Goal: Navigation & Orientation: Find specific page/section

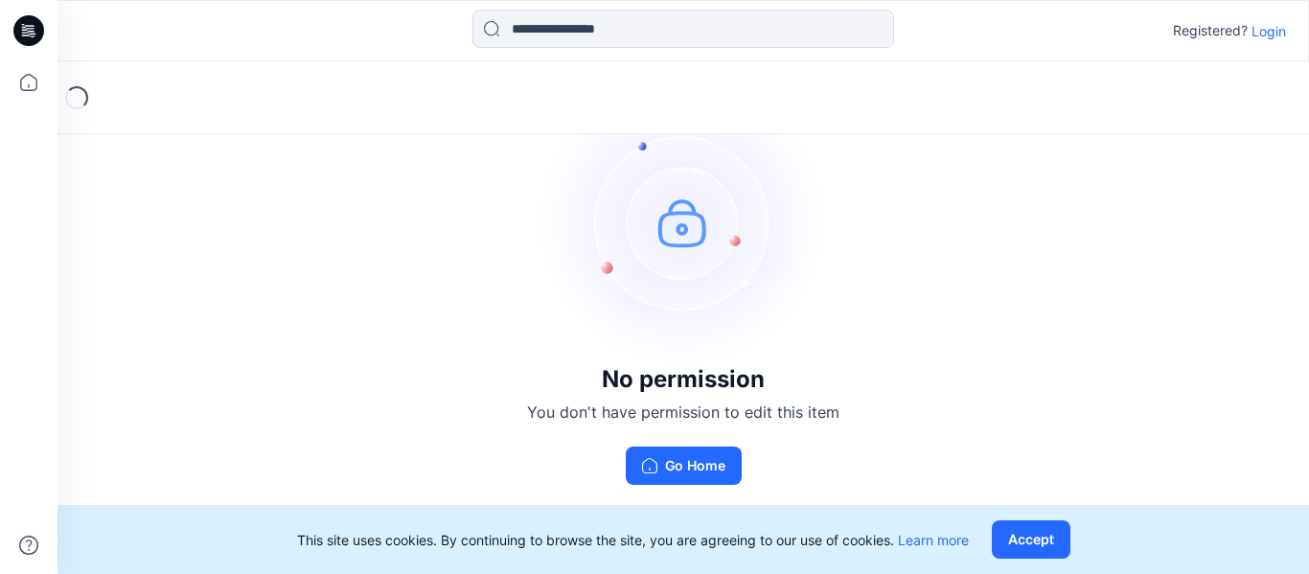
click at [1273, 36] on p "Login" at bounding box center [1269, 31] width 35 height 20
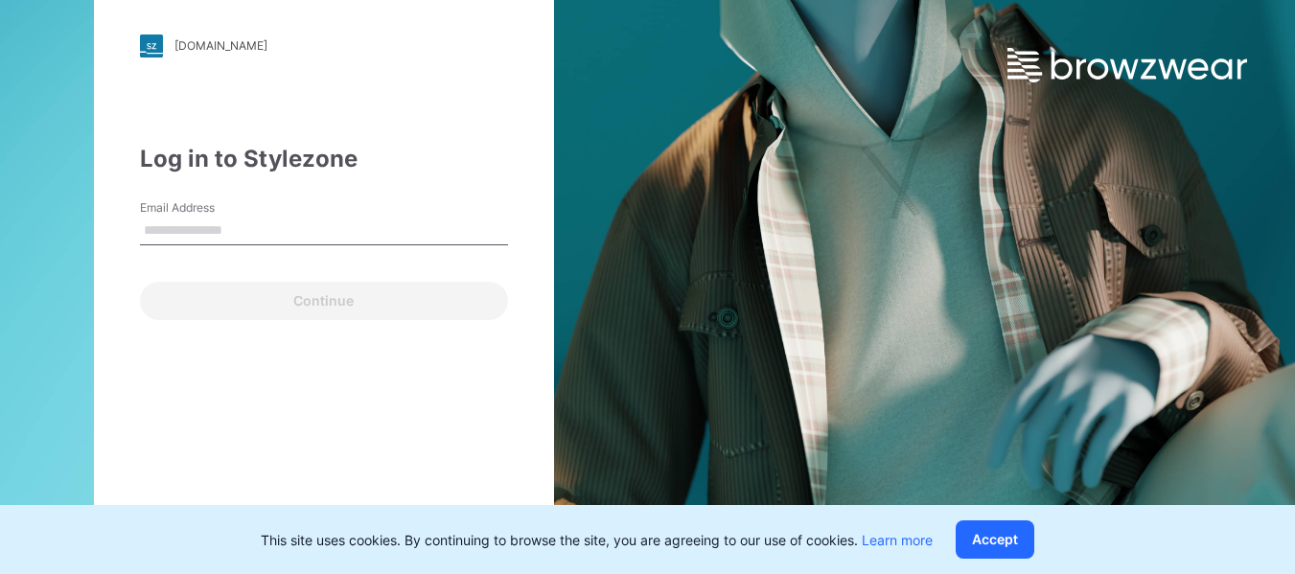
type input "**********"
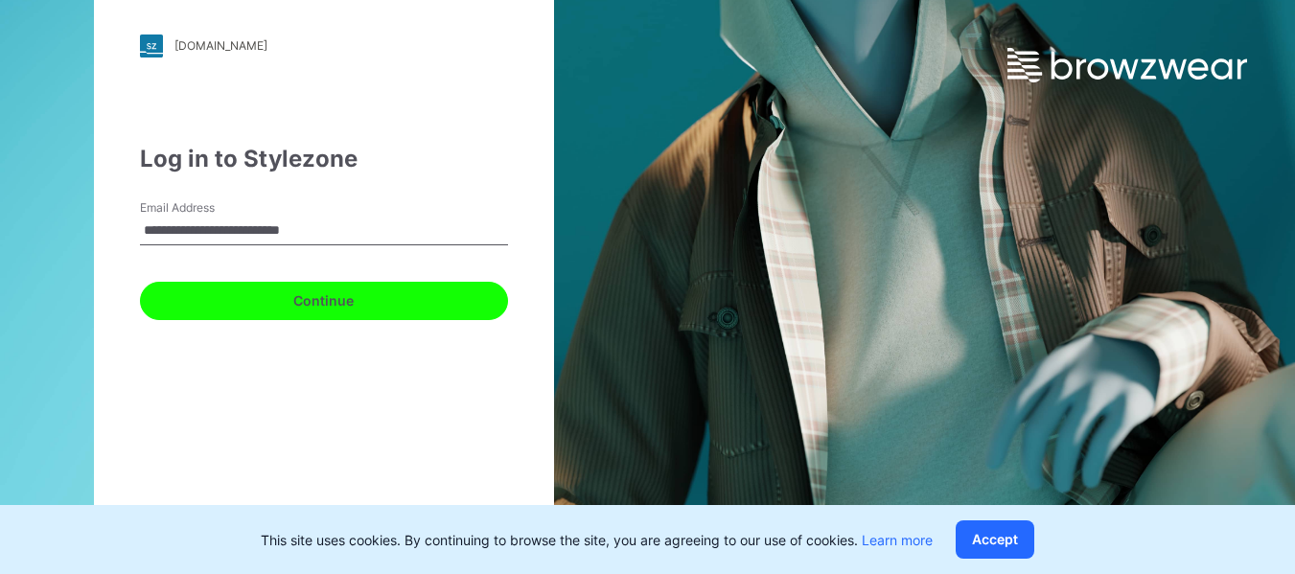
click at [368, 311] on button "Continue" at bounding box center [324, 301] width 368 height 38
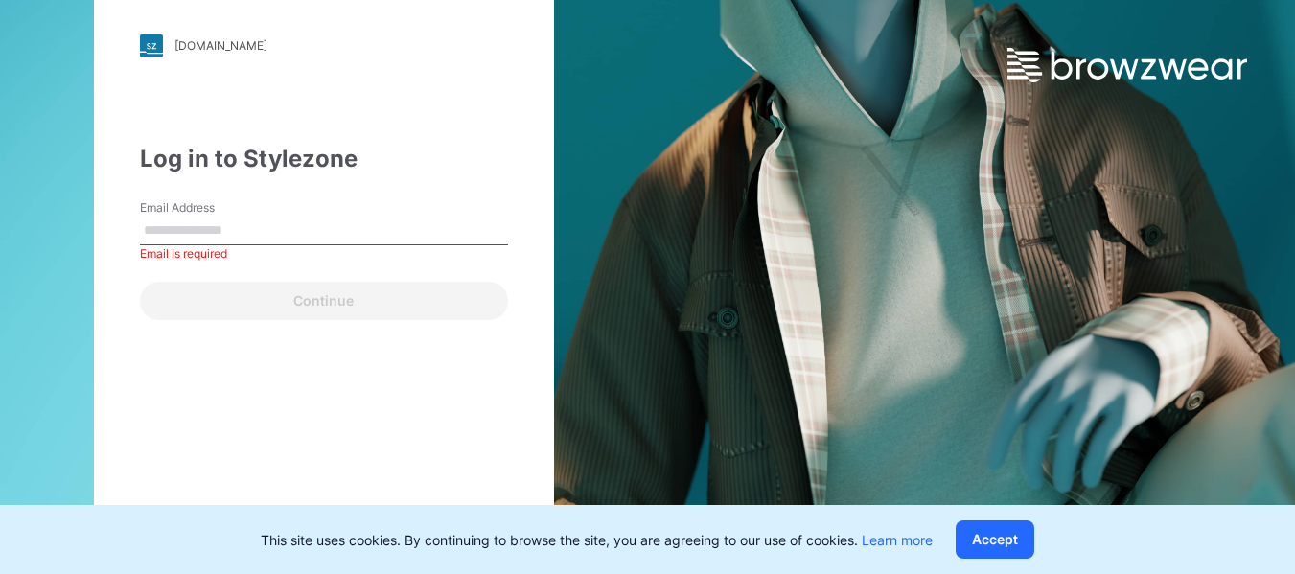
click at [225, 208] on label "Email Address" at bounding box center [207, 207] width 134 height 17
click at [225, 217] on input "Email Address" at bounding box center [324, 231] width 368 height 29
click at [238, 230] on input "Email Address" at bounding box center [324, 231] width 368 height 29
type input "**********"
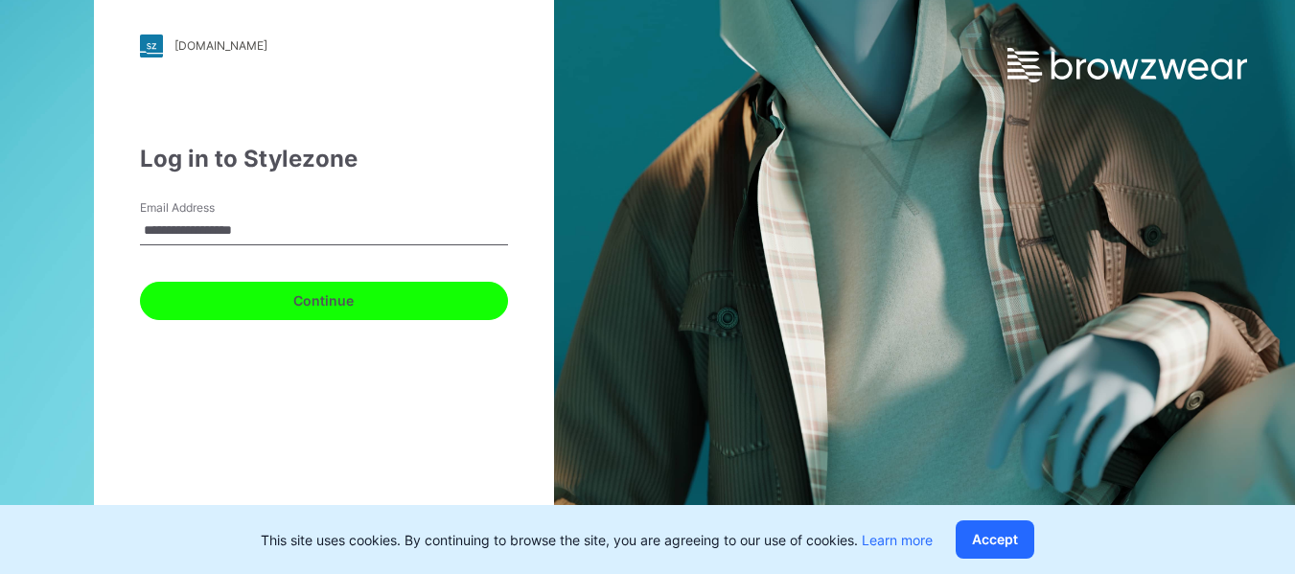
click at [333, 303] on button "Continue" at bounding box center [324, 301] width 368 height 38
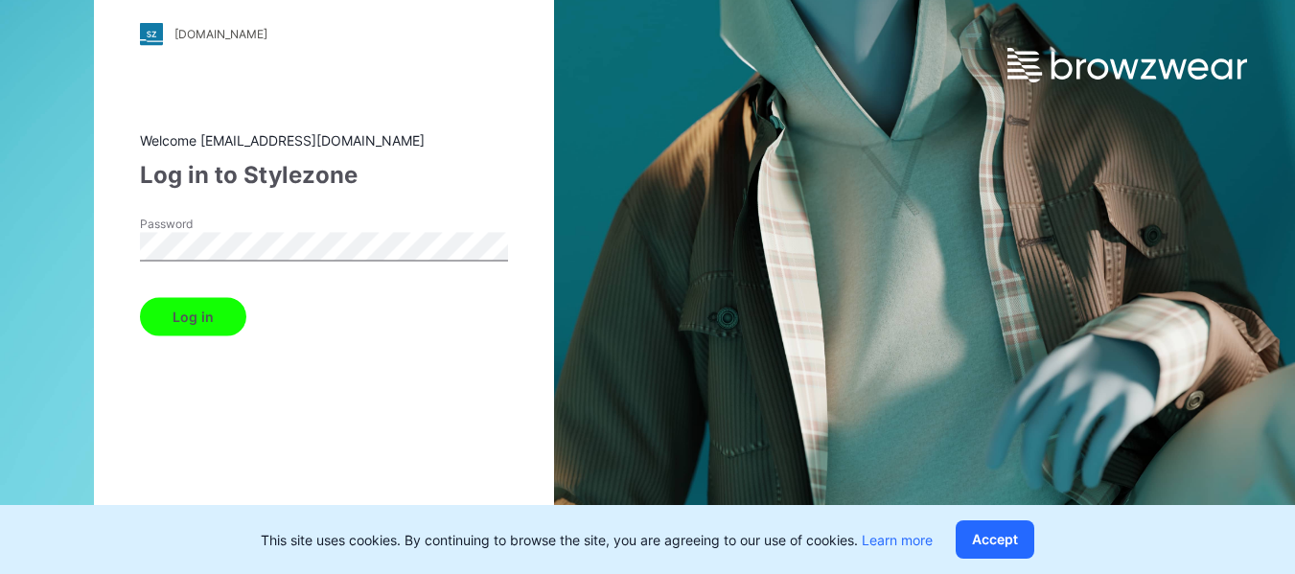
click at [212, 312] on button "Log in" at bounding box center [193, 316] width 106 height 38
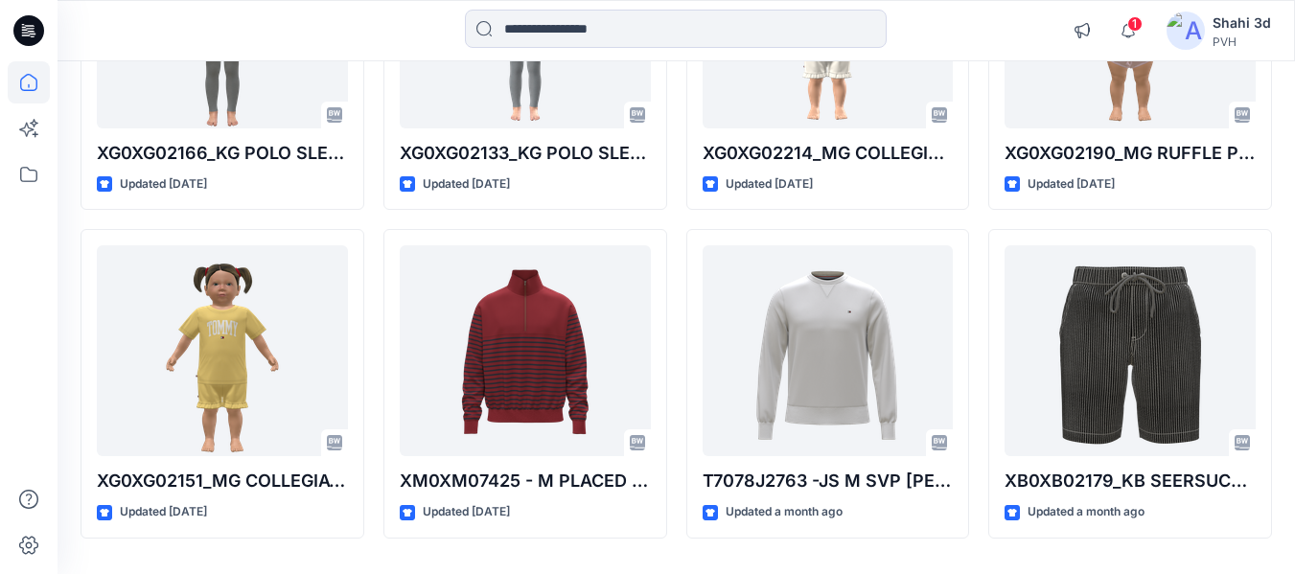
scroll to position [1697, 0]
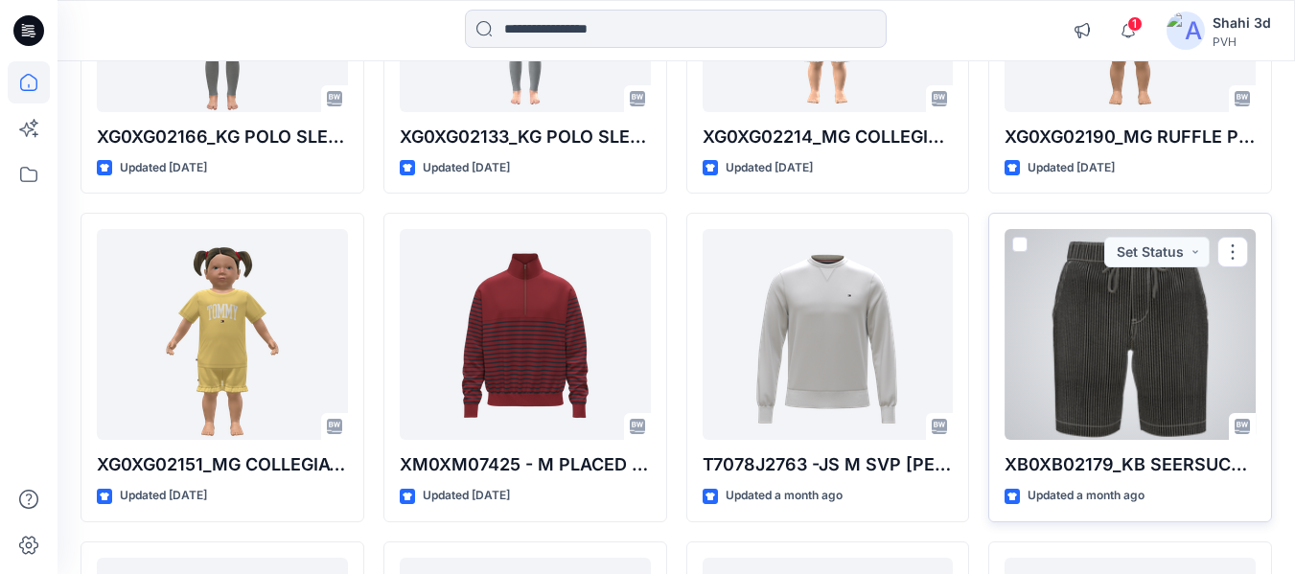
click at [1091, 299] on div at bounding box center [1129, 334] width 251 height 211
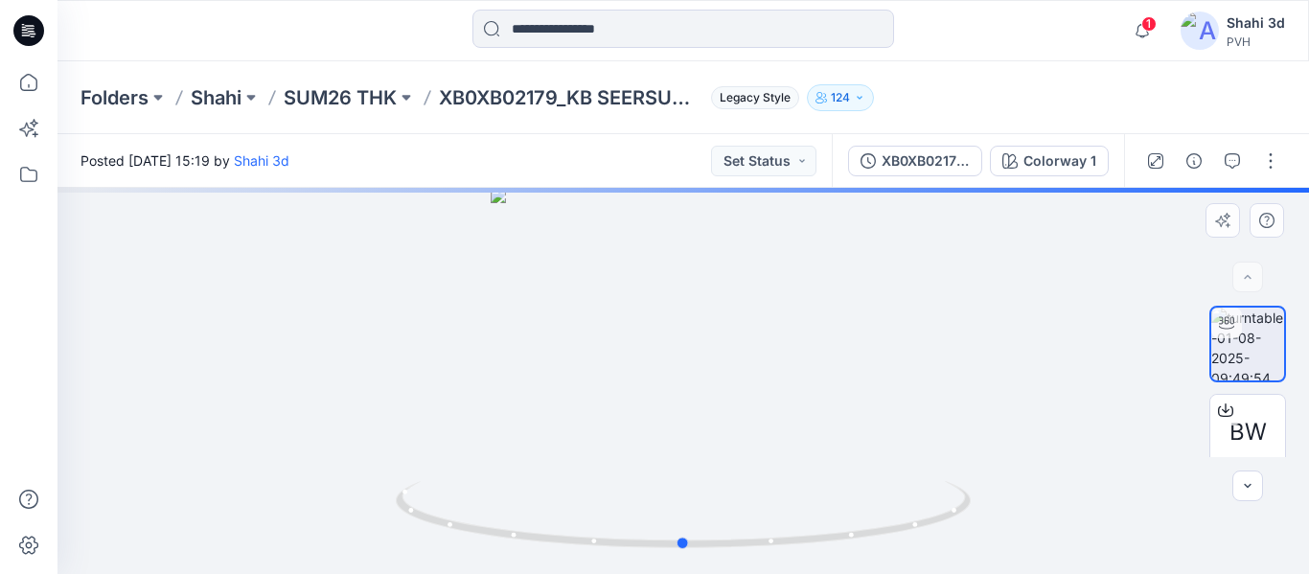
click at [766, 248] on div at bounding box center [684, 381] width 1252 height 386
click at [698, 328] on div at bounding box center [684, 381] width 1252 height 386
click at [1238, 155] on icon "button" at bounding box center [1232, 160] width 15 height 15
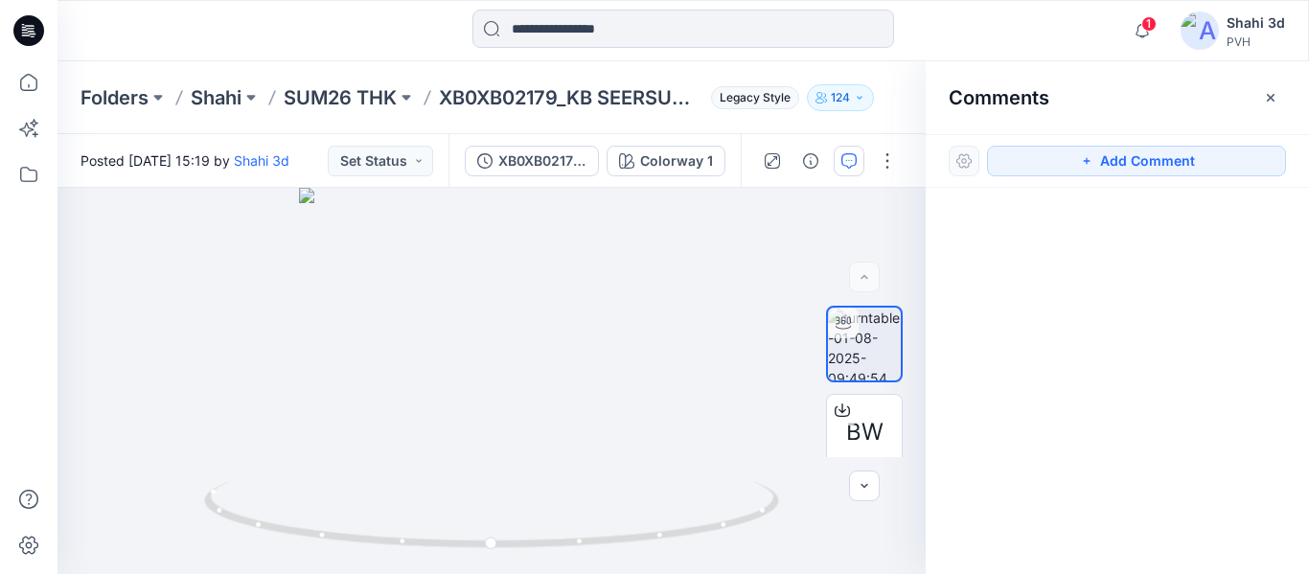
click at [29, 28] on icon at bounding box center [28, 30] width 31 height 31
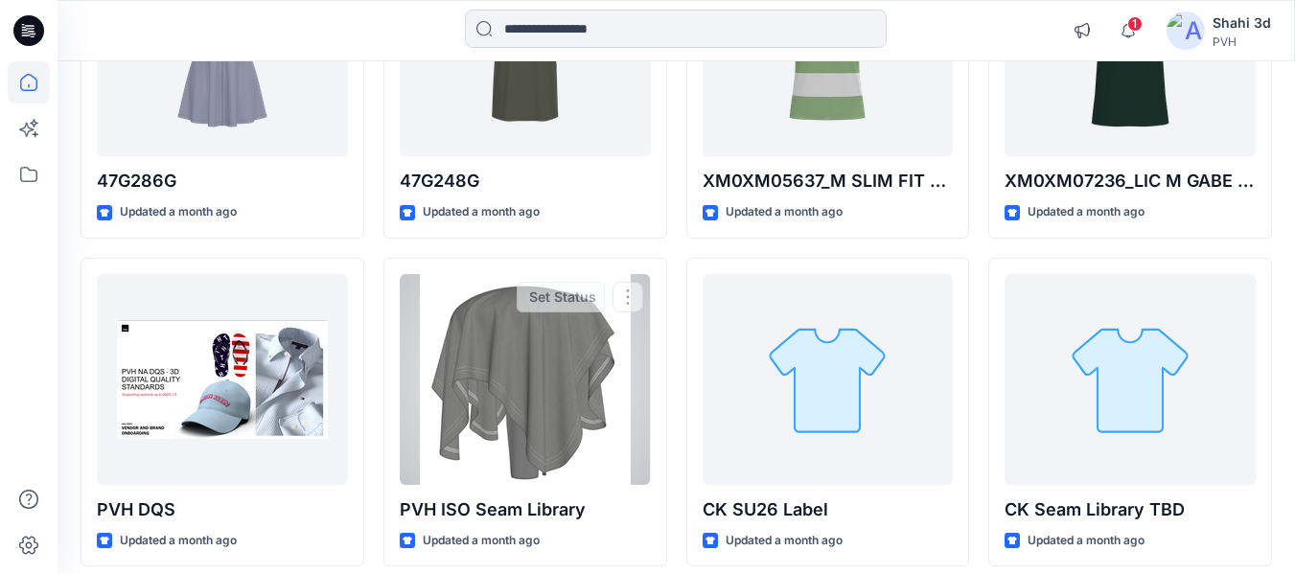
scroll to position [8590, 0]
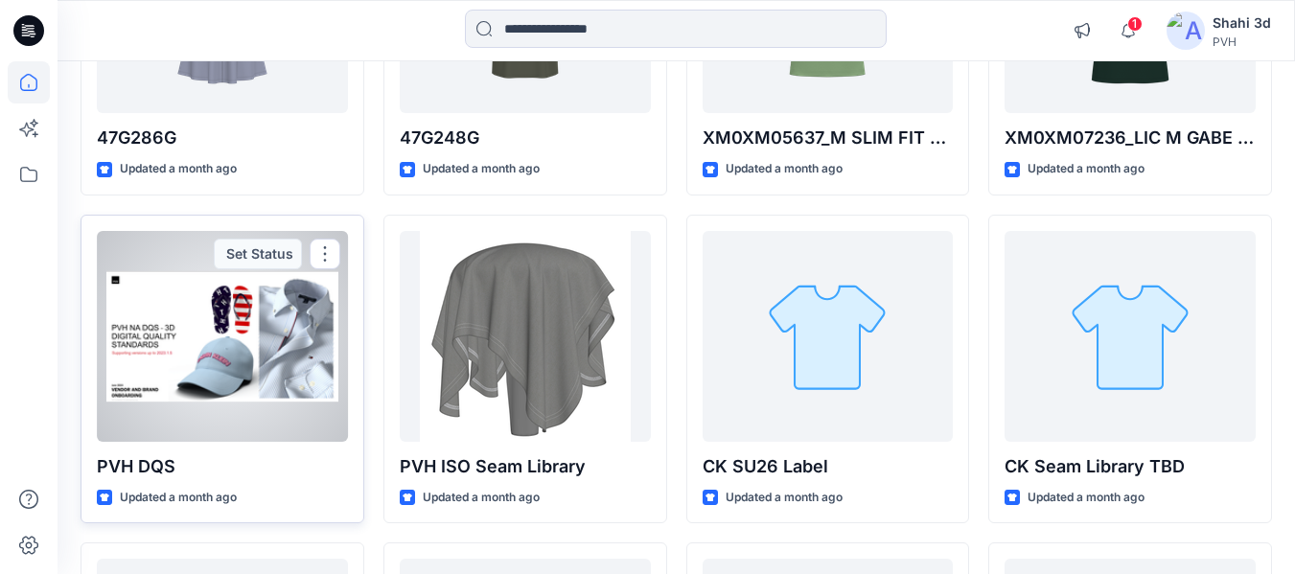
click at [268, 349] on div at bounding box center [222, 336] width 251 height 211
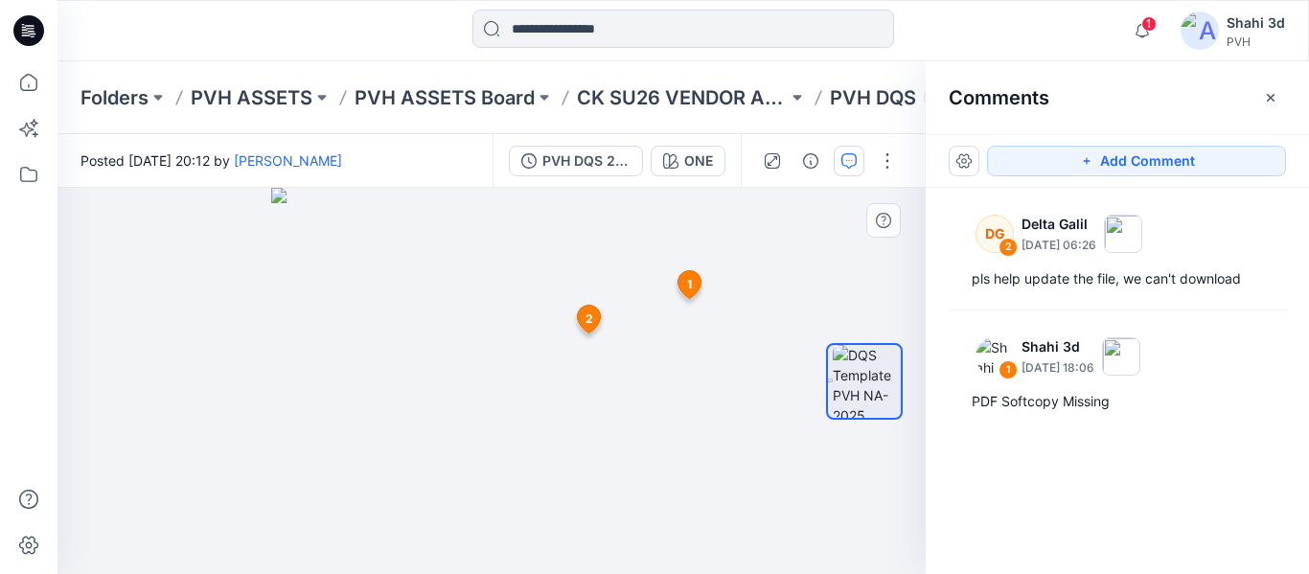
click at [589, 309] on icon at bounding box center [589, 320] width 23 height 28
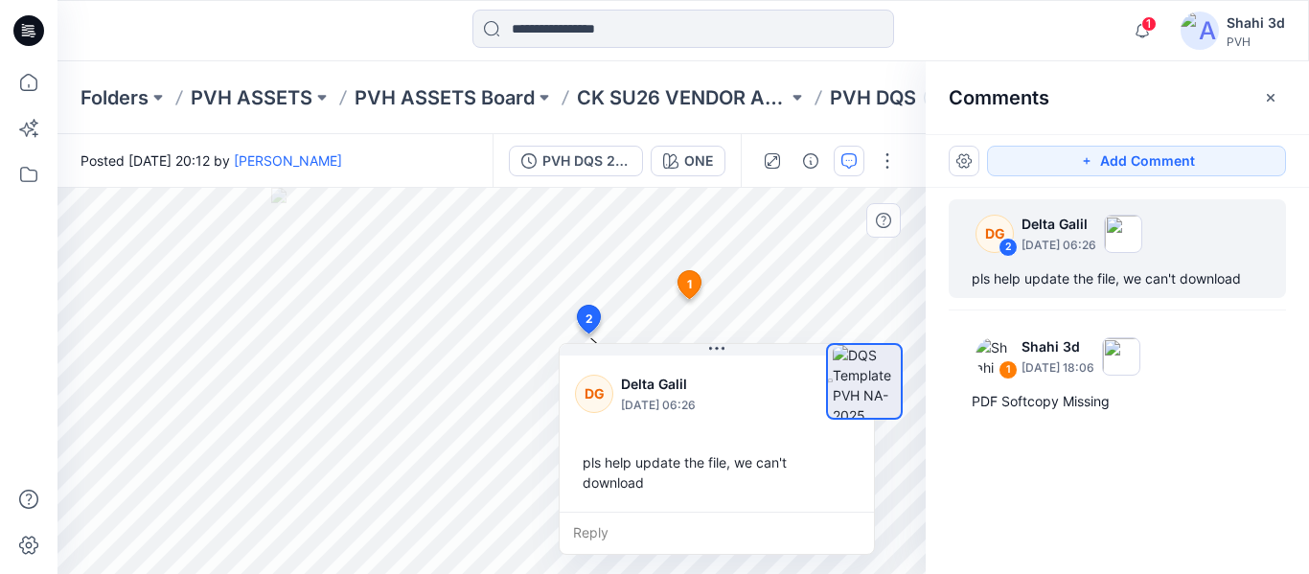
click at [687, 282] on span "1" at bounding box center [689, 284] width 5 height 17
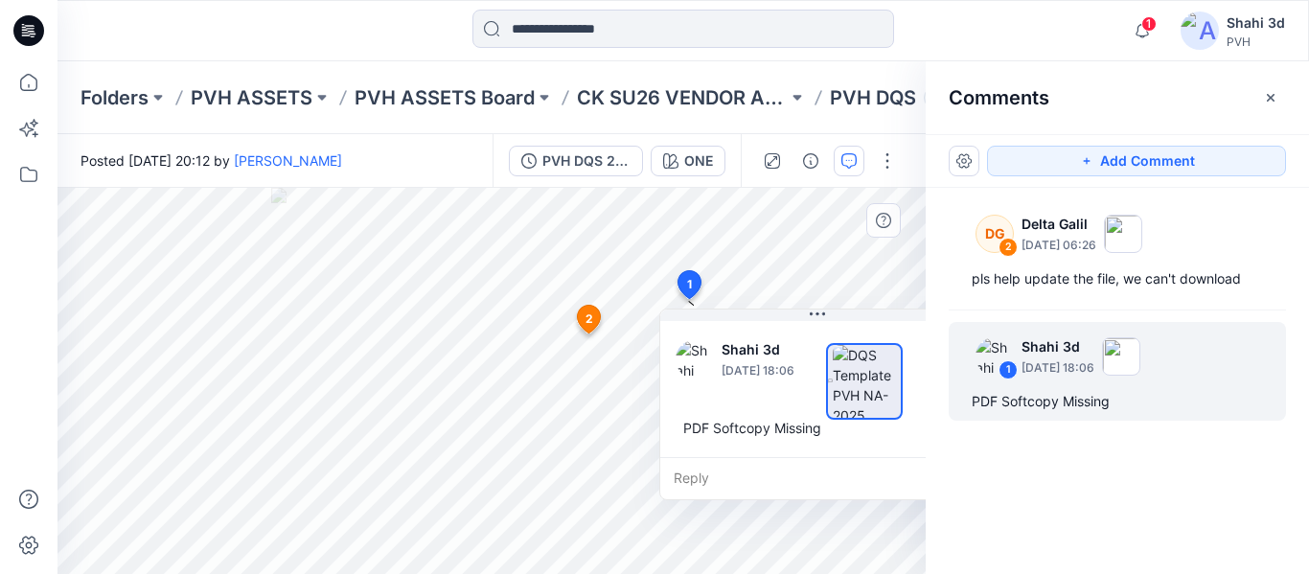
click at [590, 321] on span "2" at bounding box center [590, 319] width 8 height 17
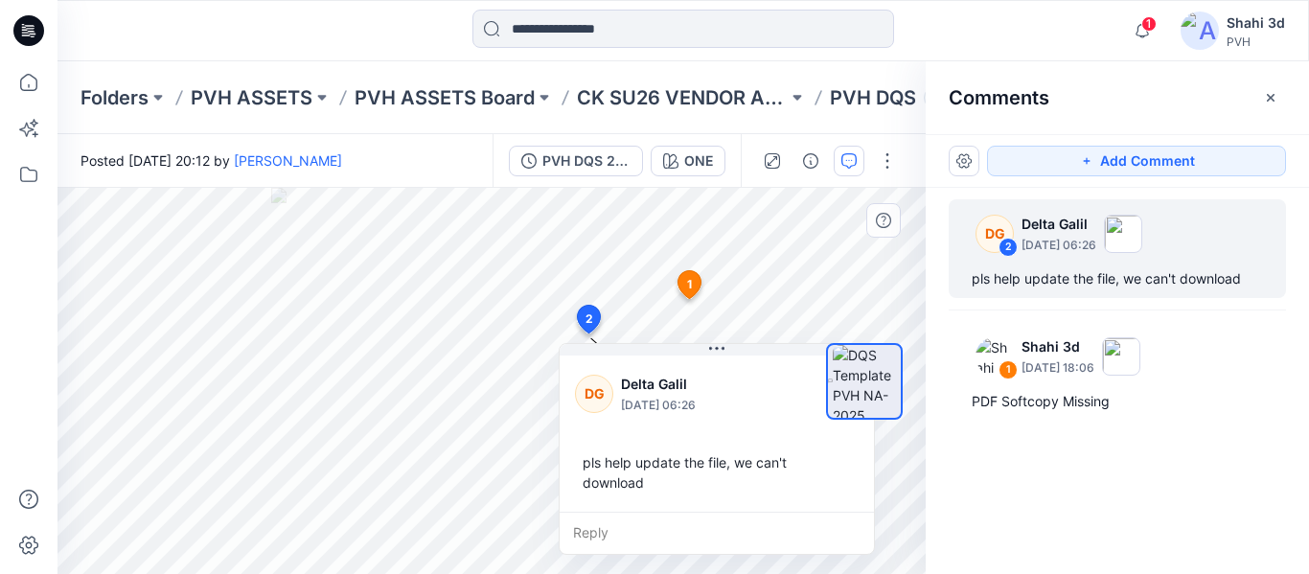
click at [689, 286] on span "1" at bounding box center [689, 284] width 5 height 17
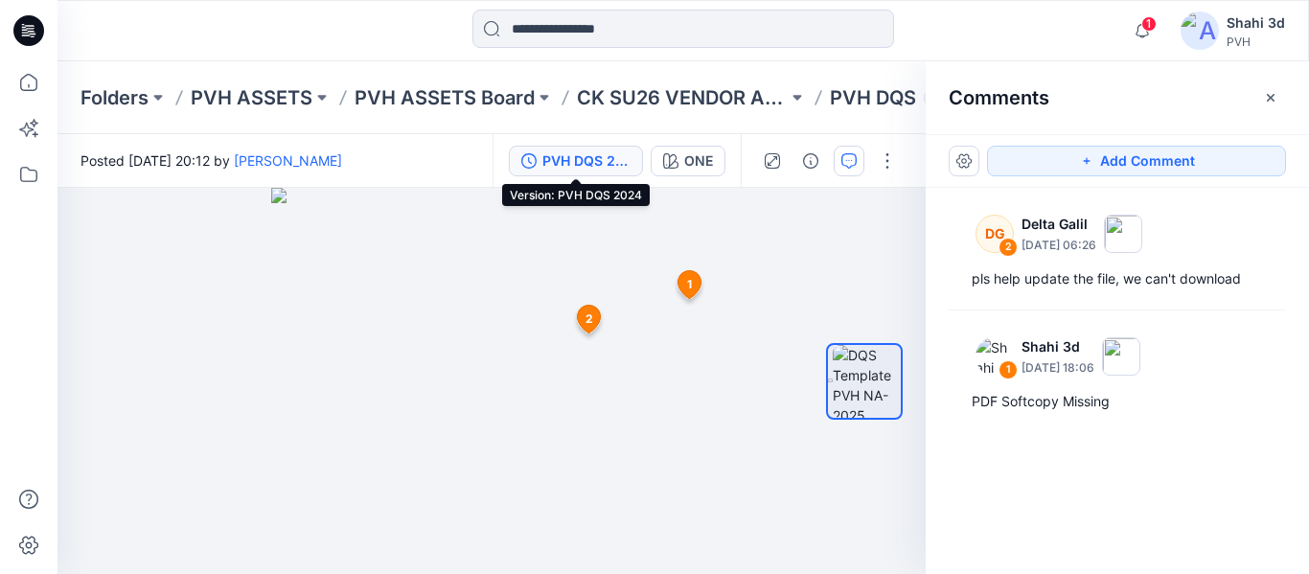
click at [611, 165] on div "PVH DQS 2024" at bounding box center [586, 160] width 88 height 21
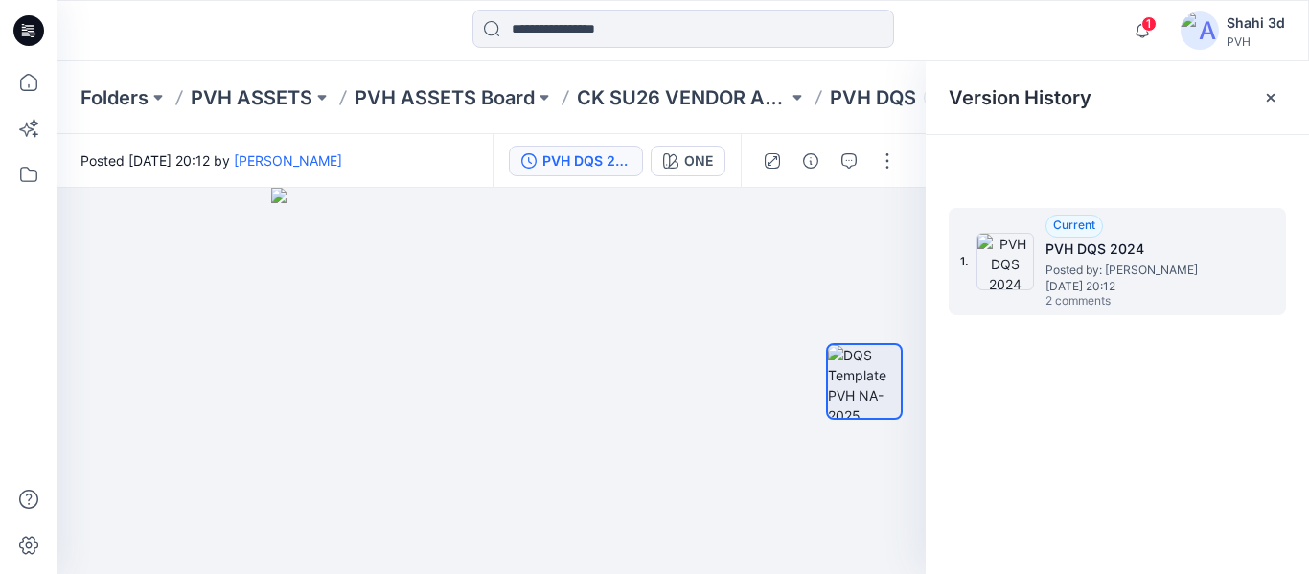
click at [991, 270] on img at bounding box center [1006, 262] width 58 height 58
click at [1010, 248] on img at bounding box center [1006, 262] width 58 height 58
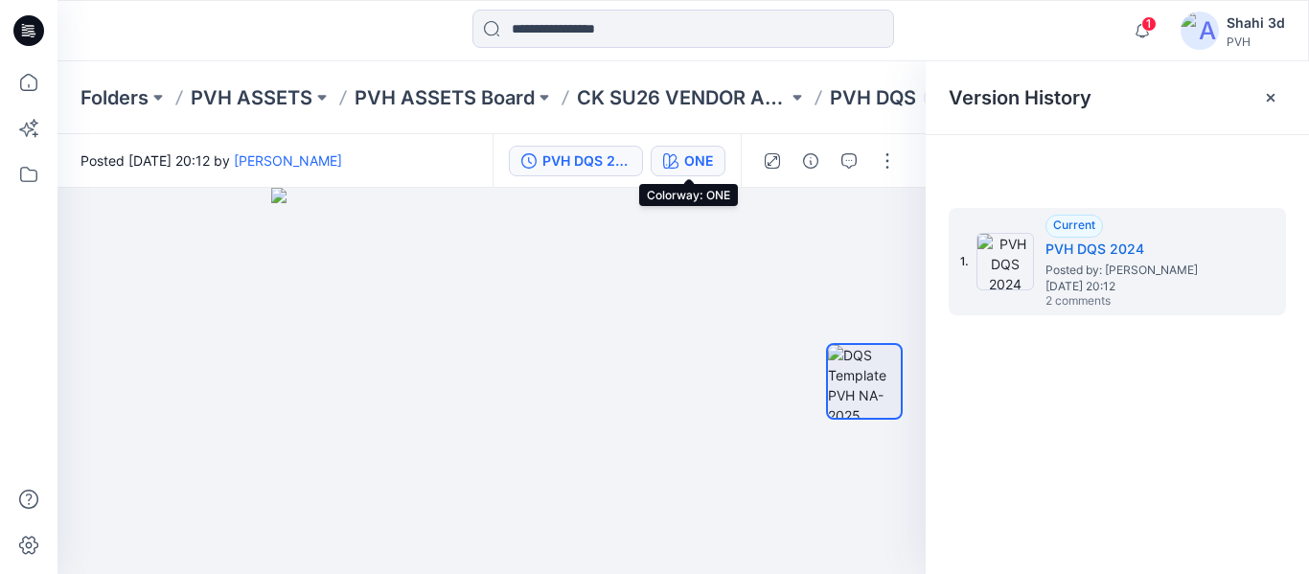
click at [683, 158] on button "ONE" at bounding box center [688, 161] width 75 height 31
